Goal: Task Accomplishment & Management: Manage account settings

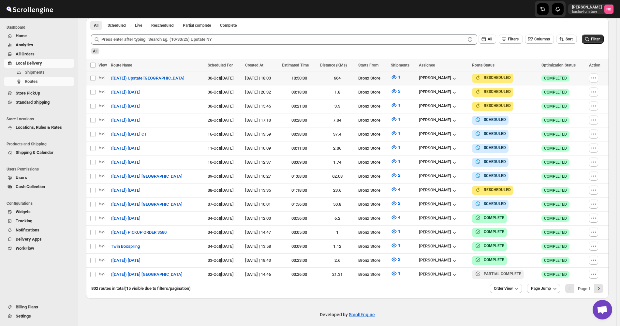
scroll to position [181, 0]
click at [595, 39] on span "Filter" at bounding box center [595, 39] width 9 height 5
click at [397, 202] on icon "button" at bounding box center [394, 203] width 7 height 7
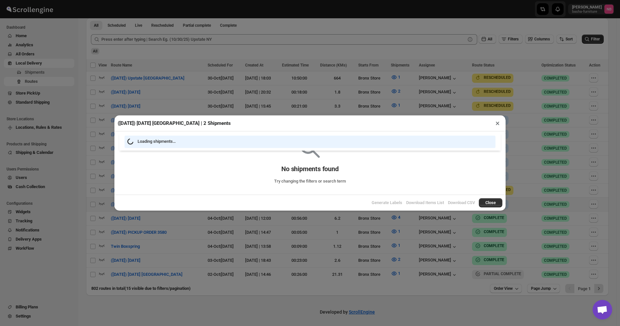
scroll to position [178, 0]
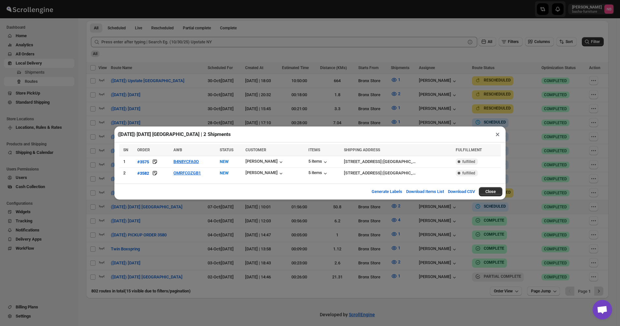
click at [338, 239] on div "([DATE]) [DATE] [GEOGRAPHIC_DATA] | 2 Shipments × SN ORDER AWB STATUS CUSTOMER …" at bounding box center [310, 163] width 620 height 326
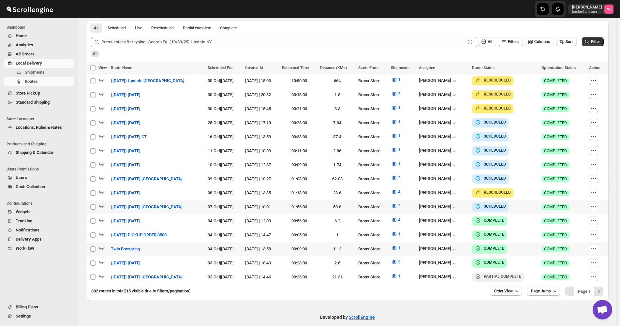
scroll to position [181, 0]
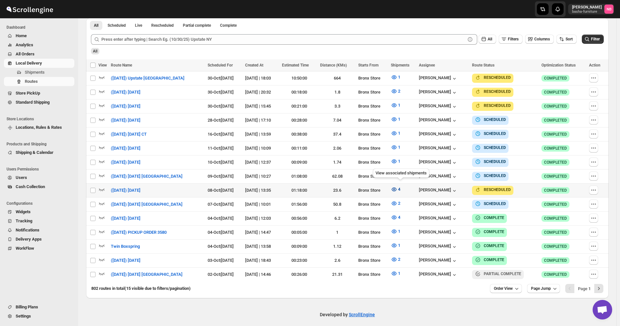
click at [397, 187] on icon "button" at bounding box center [394, 189] width 7 height 7
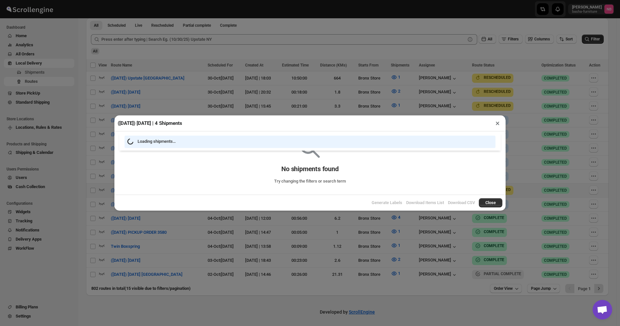
scroll to position [178, 0]
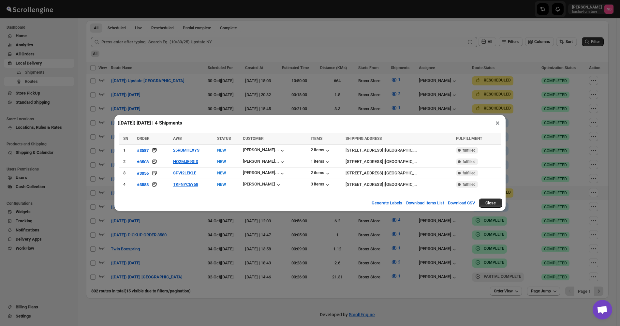
click at [181, 235] on div "([DATE]) [DATE] | 4 Shipments × SN ORDER AWB STATUS CUSTOMER ITEMS SHIPPING ADD…" at bounding box center [310, 163] width 620 height 326
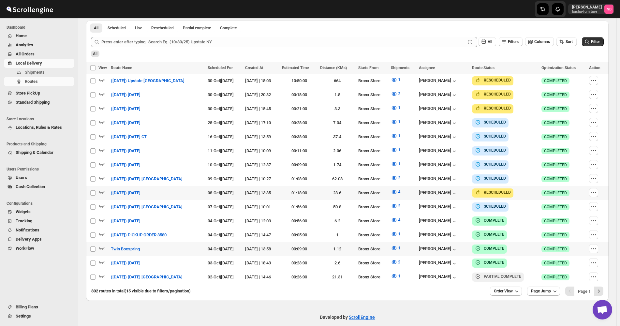
scroll to position [181, 0]
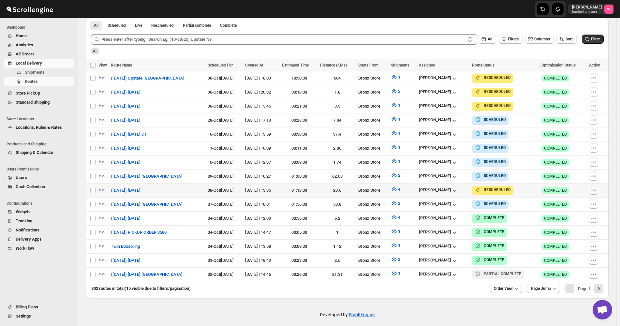
click at [592, 187] on button "button" at bounding box center [593, 189] width 9 height 9
checkbox input "true"
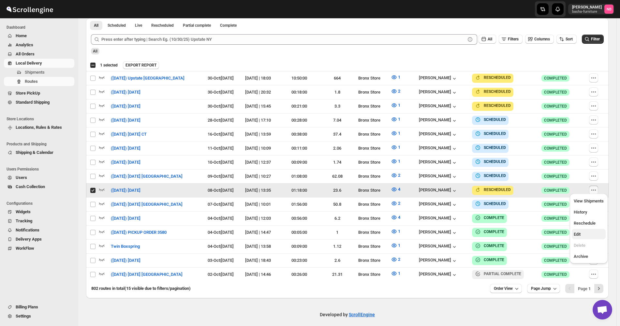
click at [576, 236] on span "Edit" at bounding box center [577, 234] width 7 height 5
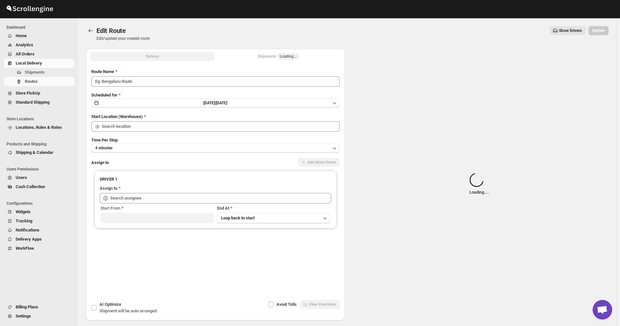
type input "([DATE]) [DATE]"
type input "Bronx Store"
type input "[PERSON_NAME] ([EMAIL_ADDRESS][DOMAIN_NAME])"
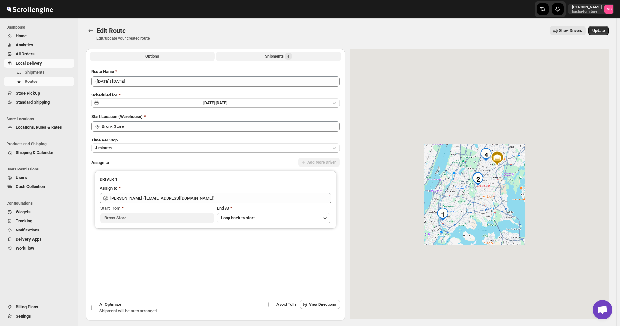
click at [270, 59] on div "Shipments 4" at bounding box center [278, 56] width 27 height 7
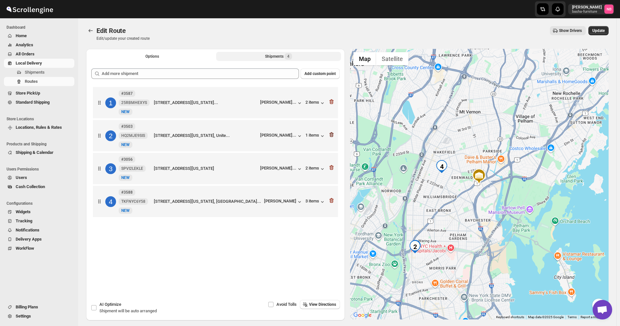
click at [333, 137] on icon "button" at bounding box center [331, 134] width 4 height 5
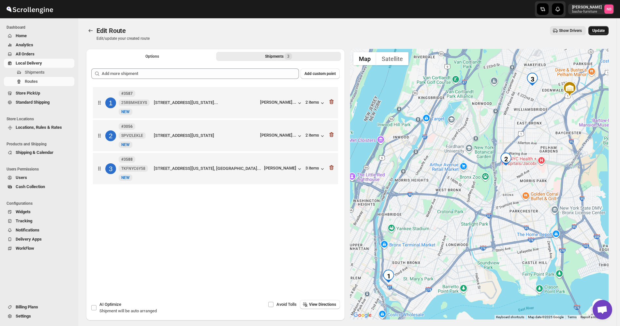
click at [599, 33] on button "Update" at bounding box center [598, 30] width 20 height 9
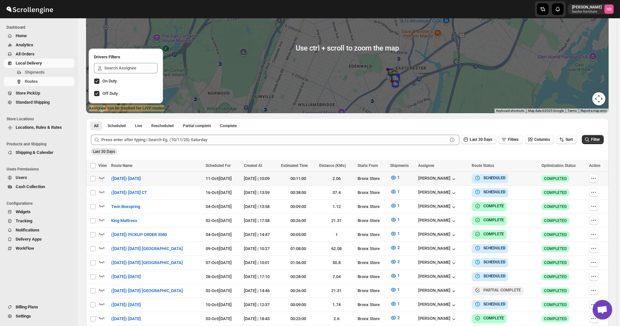
scroll to position [130, 0]
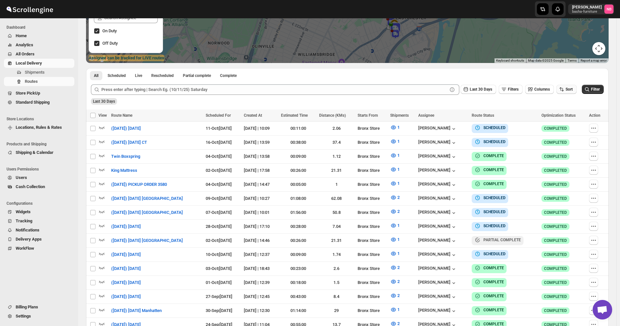
click at [570, 89] on span "Sort" at bounding box center [568, 89] width 7 height 5
click at [567, 118] on ul "Created Date Due Date Route Name Stops Status" at bounding box center [567, 136] width 39 height 57
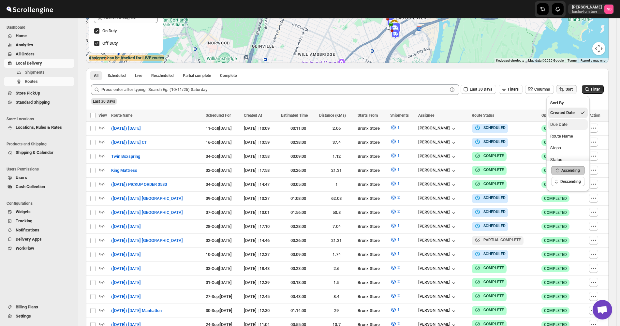
click at [562, 122] on div "Due Date" at bounding box center [558, 124] width 17 height 7
click at [495, 93] on button "Last 30 Days" at bounding box center [478, 89] width 36 height 9
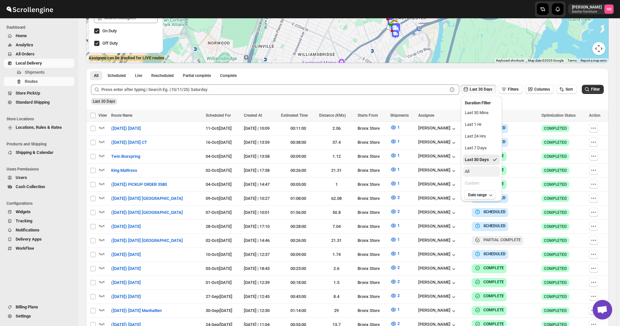
click at [486, 168] on button "All" at bounding box center [481, 171] width 37 height 10
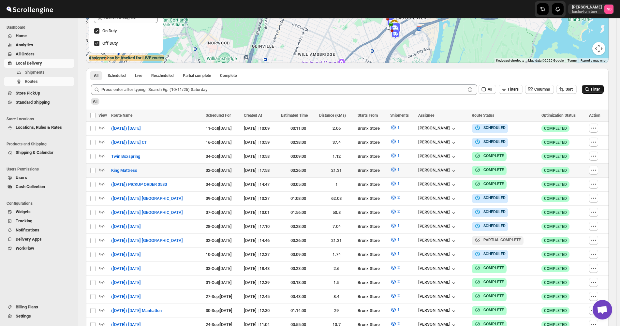
click at [596, 91] on span "Filter" at bounding box center [595, 89] width 9 height 5
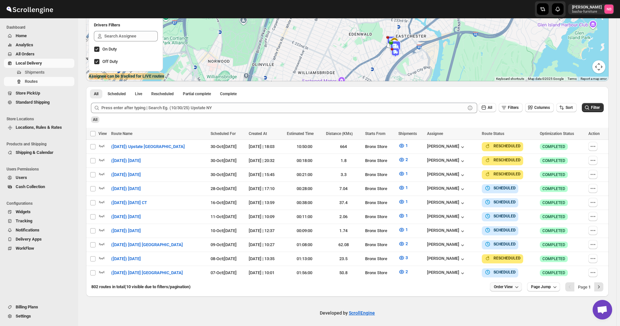
click at [513, 286] on button "Order View" at bounding box center [506, 286] width 32 height 9
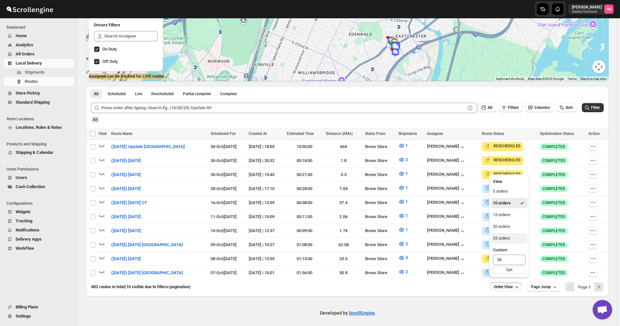
click at [503, 233] on button "25 orders" at bounding box center [509, 238] width 36 height 10
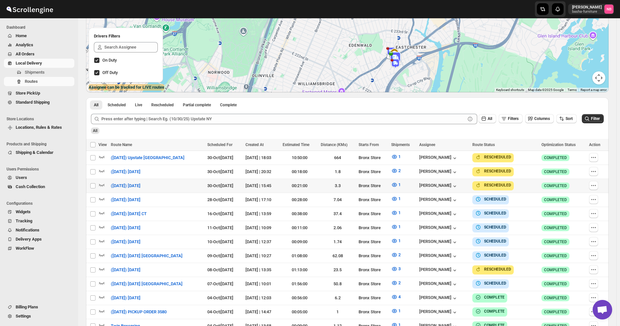
scroll to position [130, 0]
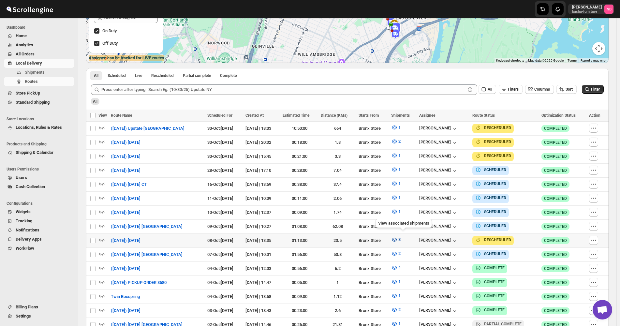
click at [404, 237] on button "3" at bounding box center [395, 239] width 17 height 10
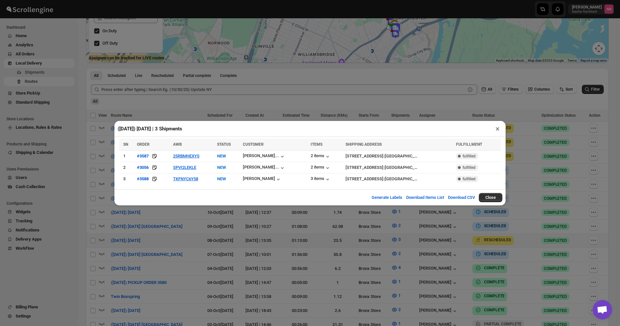
click at [167, 261] on div "([DATE]) [DATE] | 3 Shipments × SN ORDER AWB STATUS CUSTOMER ITEMS SHIPPING ADD…" at bounding box center [310, 163] width 620 height 326
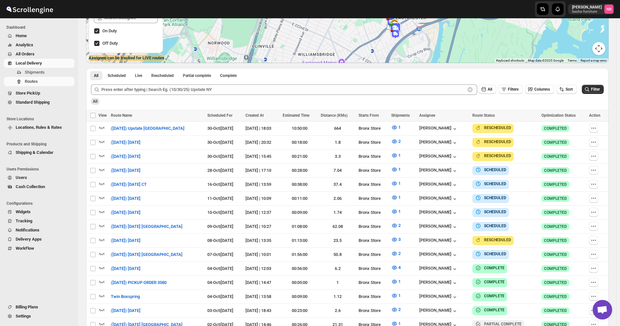
click at [52, 55] on span "All Orders" at bounding box center [44, 54] width 57 height 7
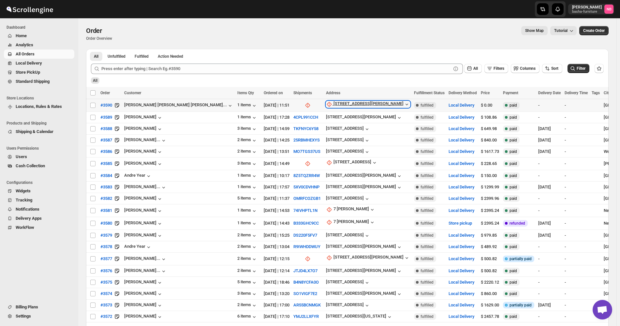
click at [333, 103] on div "[STREET_ADDRESS][PERSON_NAME]" at bounding box center [368, 104] width 70 height 7
click at [289, 137] on span "Update manually" at bounding box center [291, 139] width 31 height 5
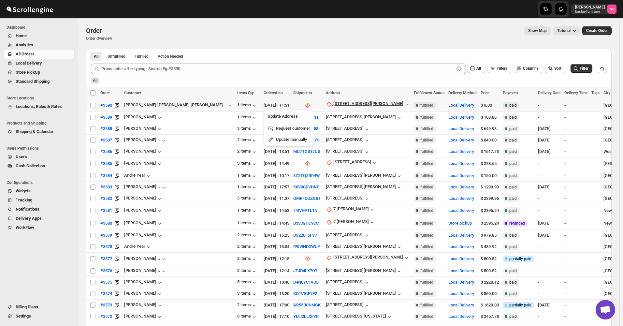
select select "US"
select select "[US_STATE]"
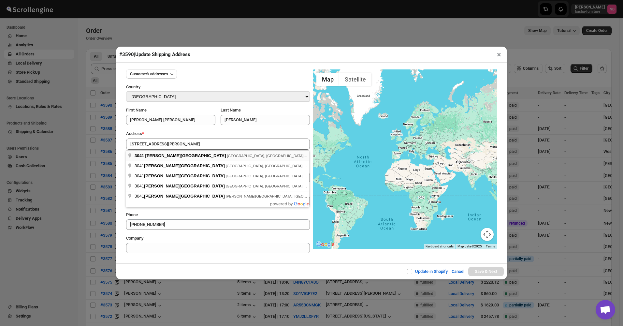
type input "[STREET_ADDRESS][PERSON_NAME]"
type input "[GEOGRAPHIC_DATA]"
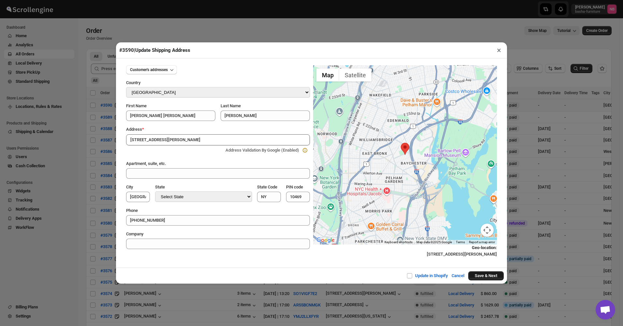
click at [479, 278] on button "Save & Next" at bounding box center [486, 275] width 36 height 9
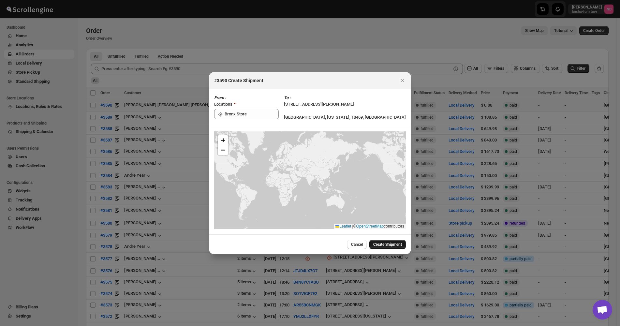
click at [382, 248] on button "Create Shipment" at bounding box center [387, 244] width 36 height 9
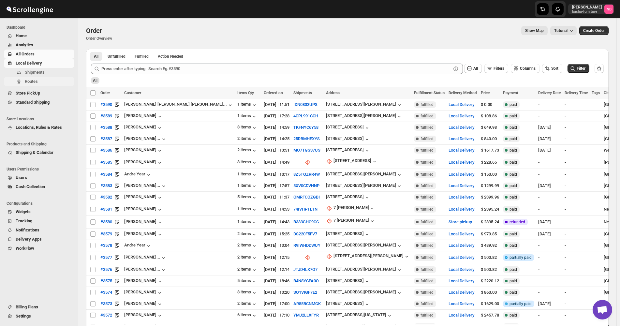
click at [39, 82] on span "Routes" at bounding box center [49, 81] width 48 height 7
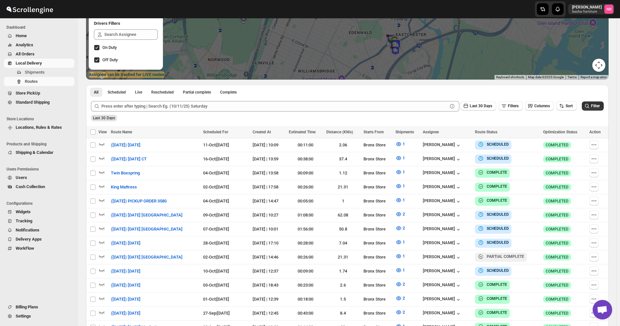
scroll to position [130, 0]
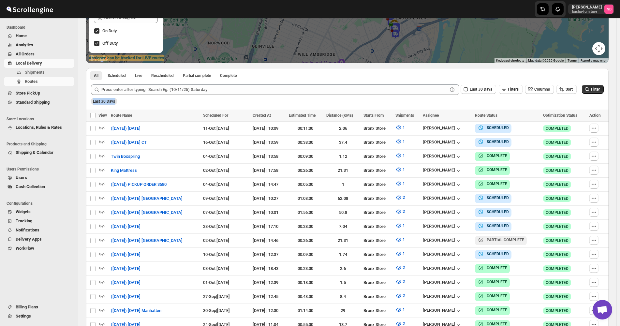
click at [574, 95] on form "Submit Last 30 Days Filters Columns Sort Filter Last 30 Days" at bounding box center [347, 91] width 513 height 25
drag, startPoint x: 574, startPoint y: 95, endPoint x: 571, endPoint y: 92, distance: 4.1
click at [571, 92] on span "Sort" at bounding box center [568, 89] width 7 height 5
click at [564, 124] on div "Due Date" at bounding box center [558, 124] width 17 height 7
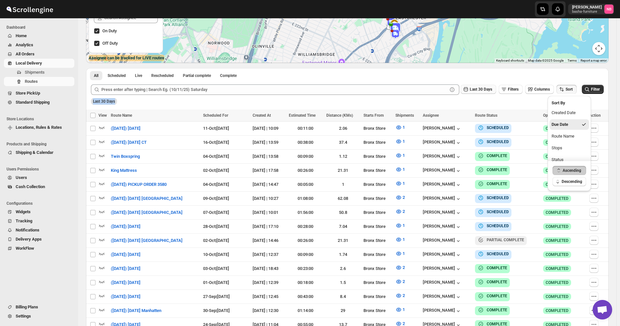
click at [480, 88] on span "Last 30 Days" at bounding box center [481, 89] width 22 height 5
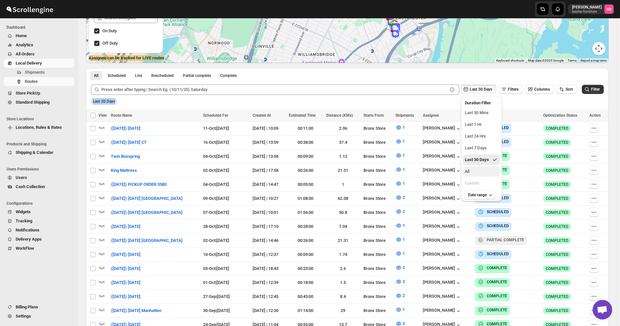
click at [475, 175] on button "All" at bounding box center [481, 171] width 37 height 10
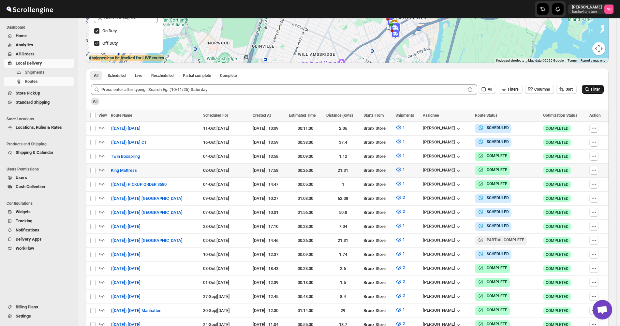
click at [590, 92] on icon "submit" at bounding box center [587, 89] width 7 height 7
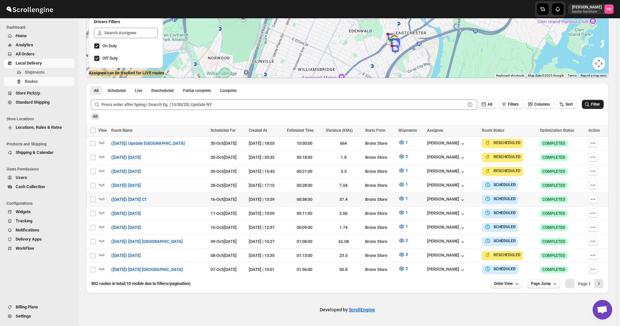
scroll to position [112, 0]
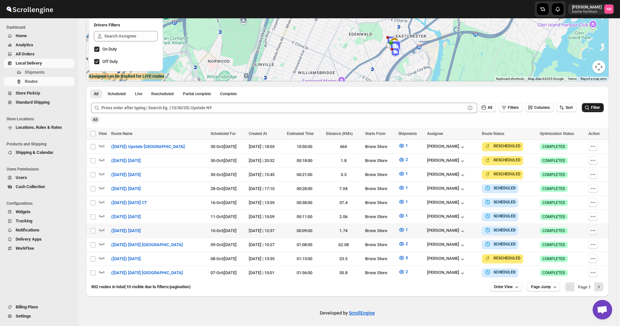
click at [596, 229] on icon "button" at bounding box center [593, 230] width 7 height 7
checkbox input "true"
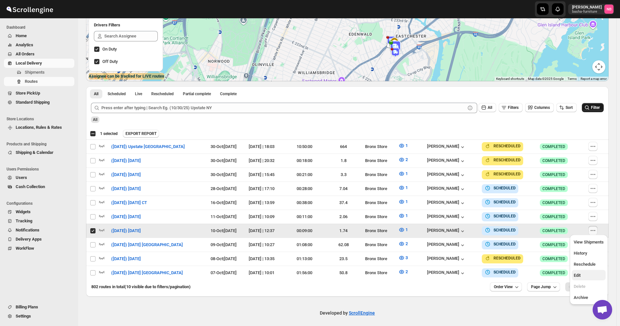
click at [586, 272] on span "Edit" at bounding box center [589, 275] width 30 height 7
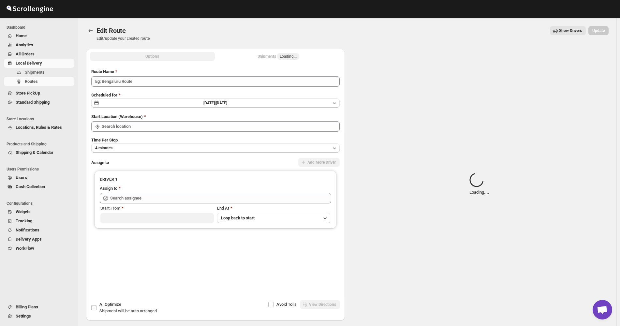
type input "([DATE]) [DATE]"
type input "Bronx Store"
type input "[PERSON_NAME] ([EMAIL_ADDRESS][DOMAIN_NAME])"
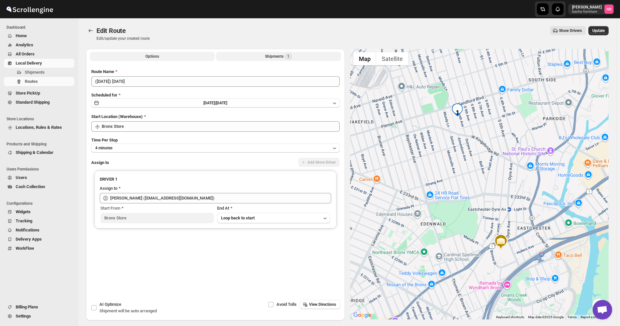
click at [268, 58] on div "Shipments 1" at bounding box center [278, 56] width 27 height 7
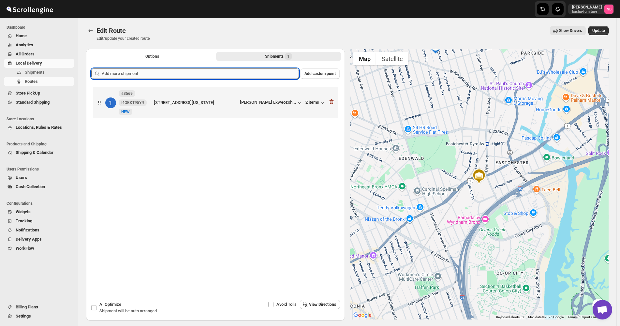
click at [246, 70] on input "text" at bounding box center [200, 73] width 197 height 10
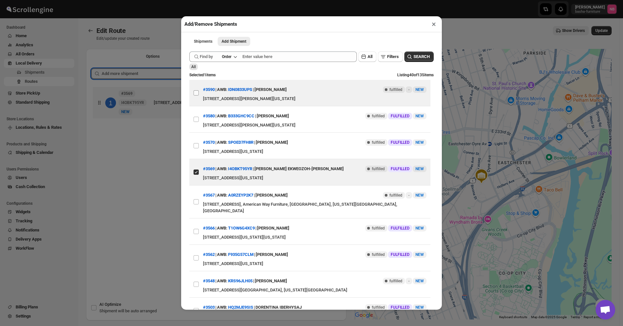
click at [197, 93] on input "View details for 68e3f26a02c94fc1c02c61e3" at bounding box center [196, 92] width 5 height 5
checkbox input "true"
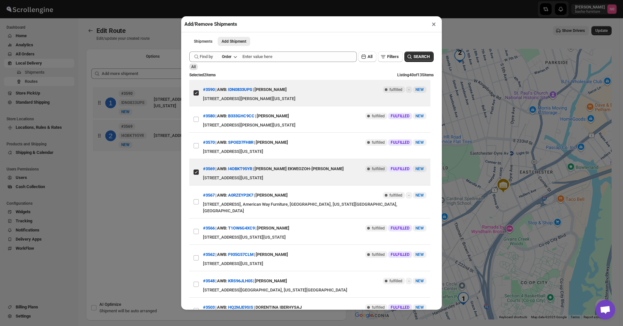
click at [133, 248] on div "Add/Remove Shipments × Shipments Add Shipment More views Shipments Add Shipment…" at bounding box center [311, 163] width 623 height 326
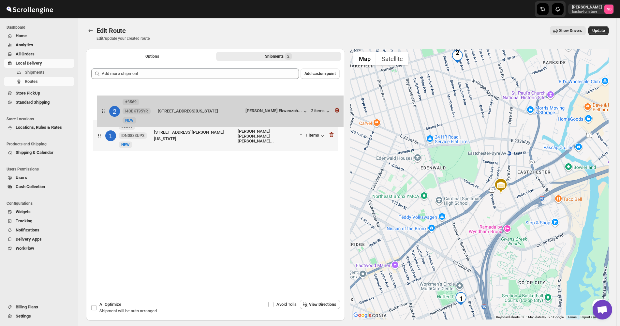
drag, startPoint x: 223, startPoint y: 135, endPoint x: 227, endPoint y: 108, distance: 27.3
click at [227, 108] on div "1 #3590 IDN0833UPS [GEOGRAPHIC_DATA][STREET_ADDRESS][PERSON_NAME], [GEOGRAPHIC_…" at bounding box center [215, 119] width 248 height 69
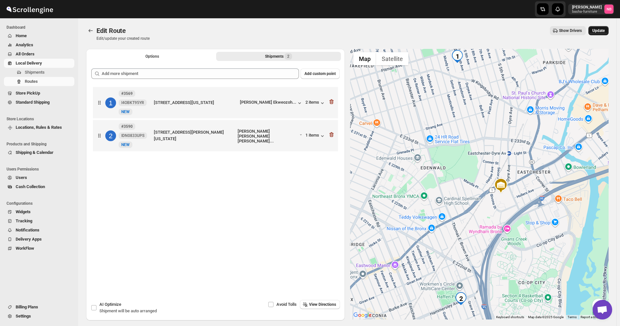
click at [602, 28] on button "Update" at bounding box center [598, 30] width 20 height 9
